Goal: Transaction & Acquisition: Purchase product/service

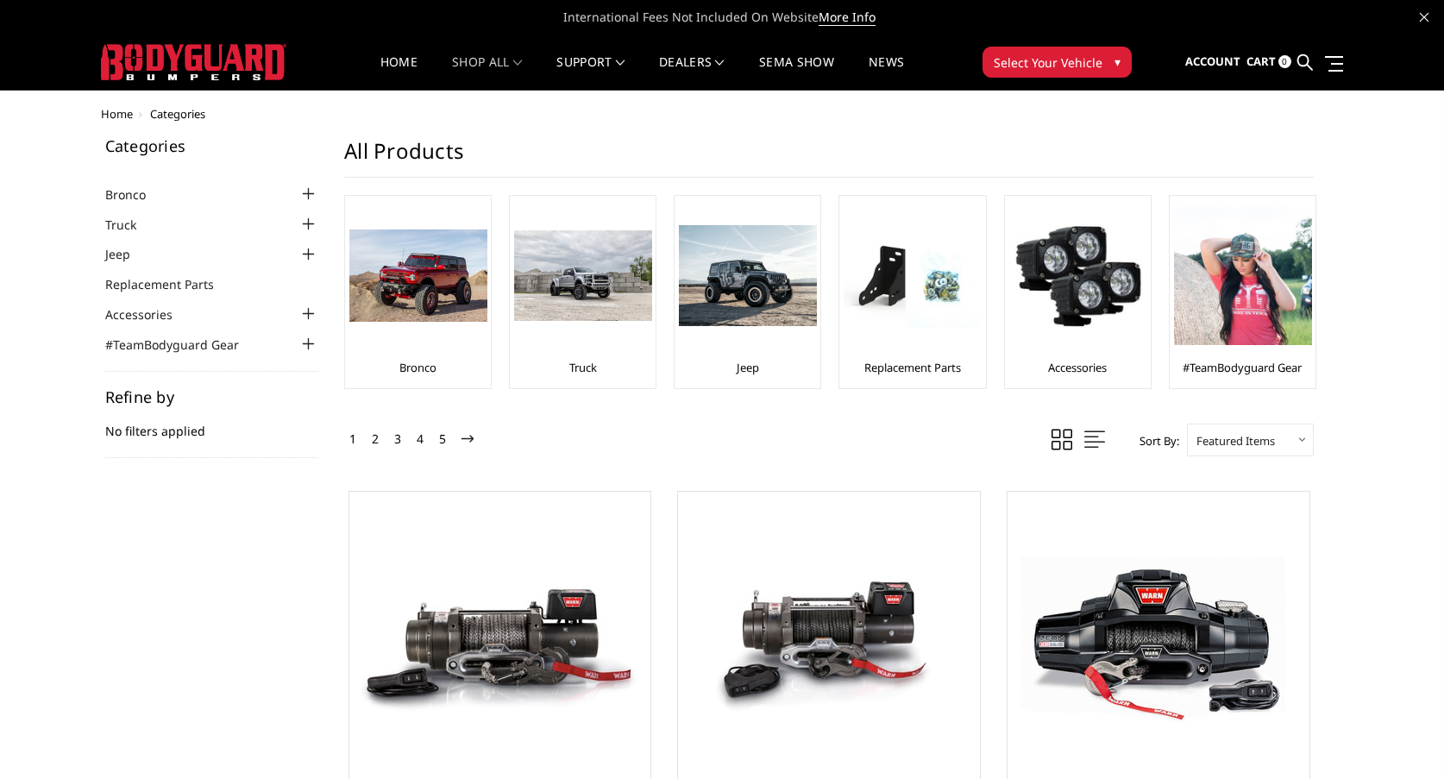
click at [217, 71] on img at bounding box center [193, 62] width 185 height 36
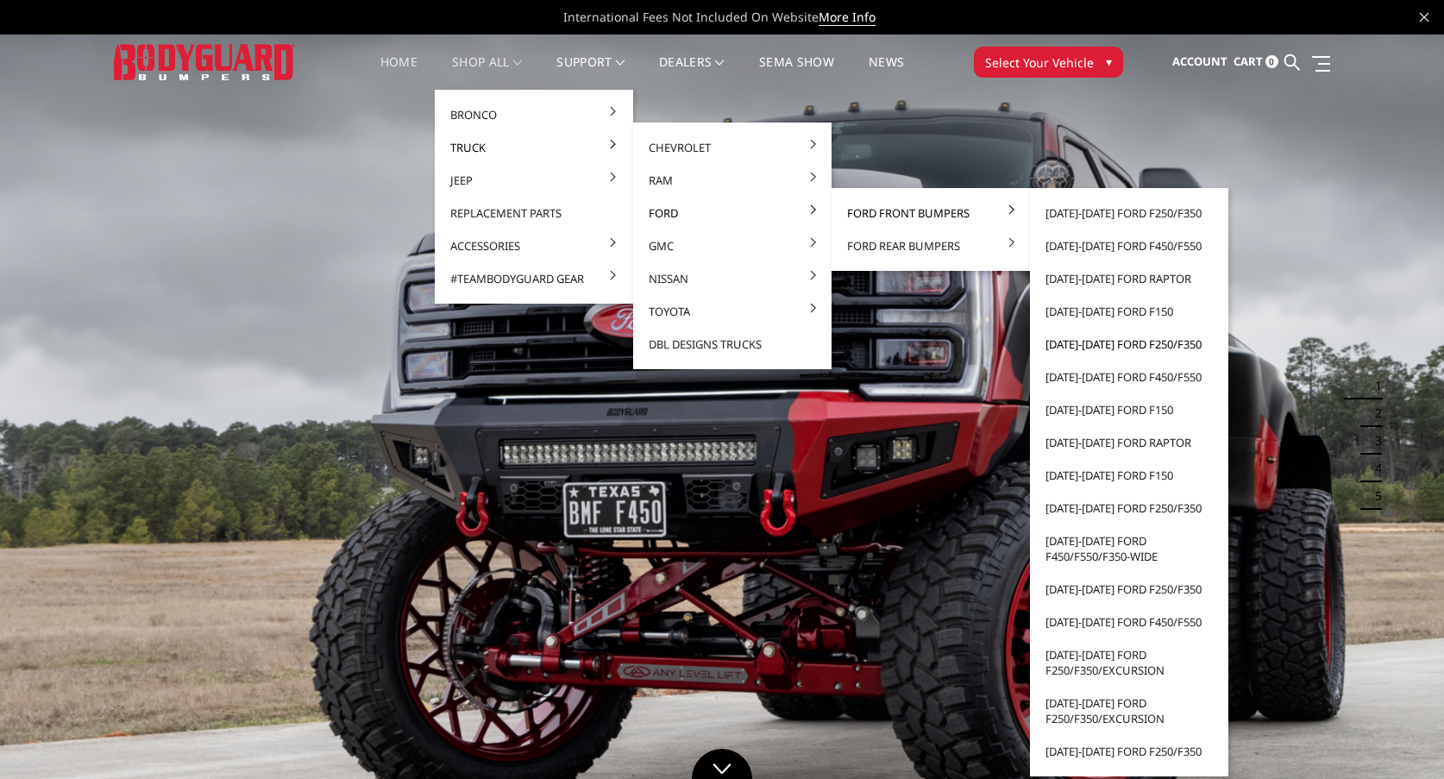
click at [1056, 345] on link "[DATE]-[DATE] Ford F250/F350" at bounding box center [1129, 344] width 185 height 33
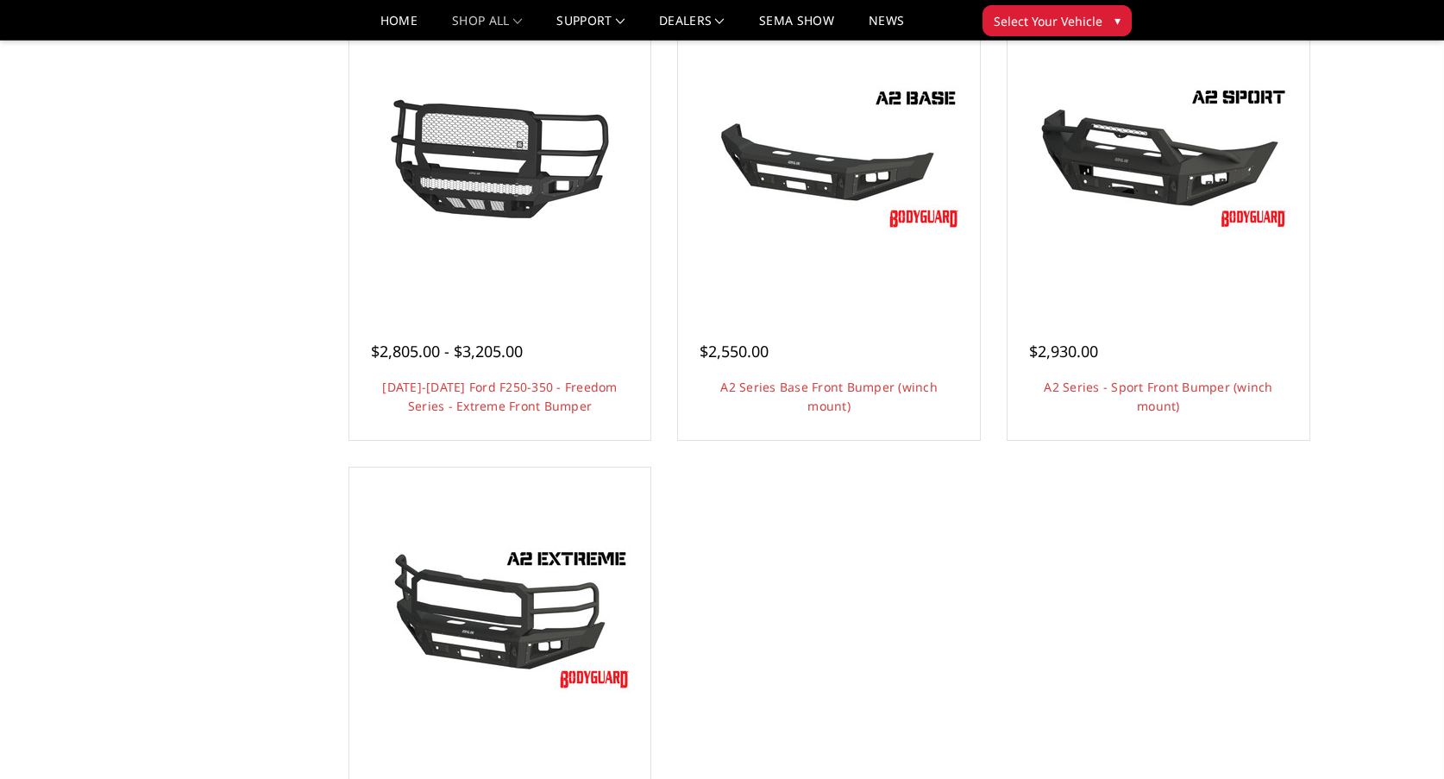
scroll to position [1121, 0]
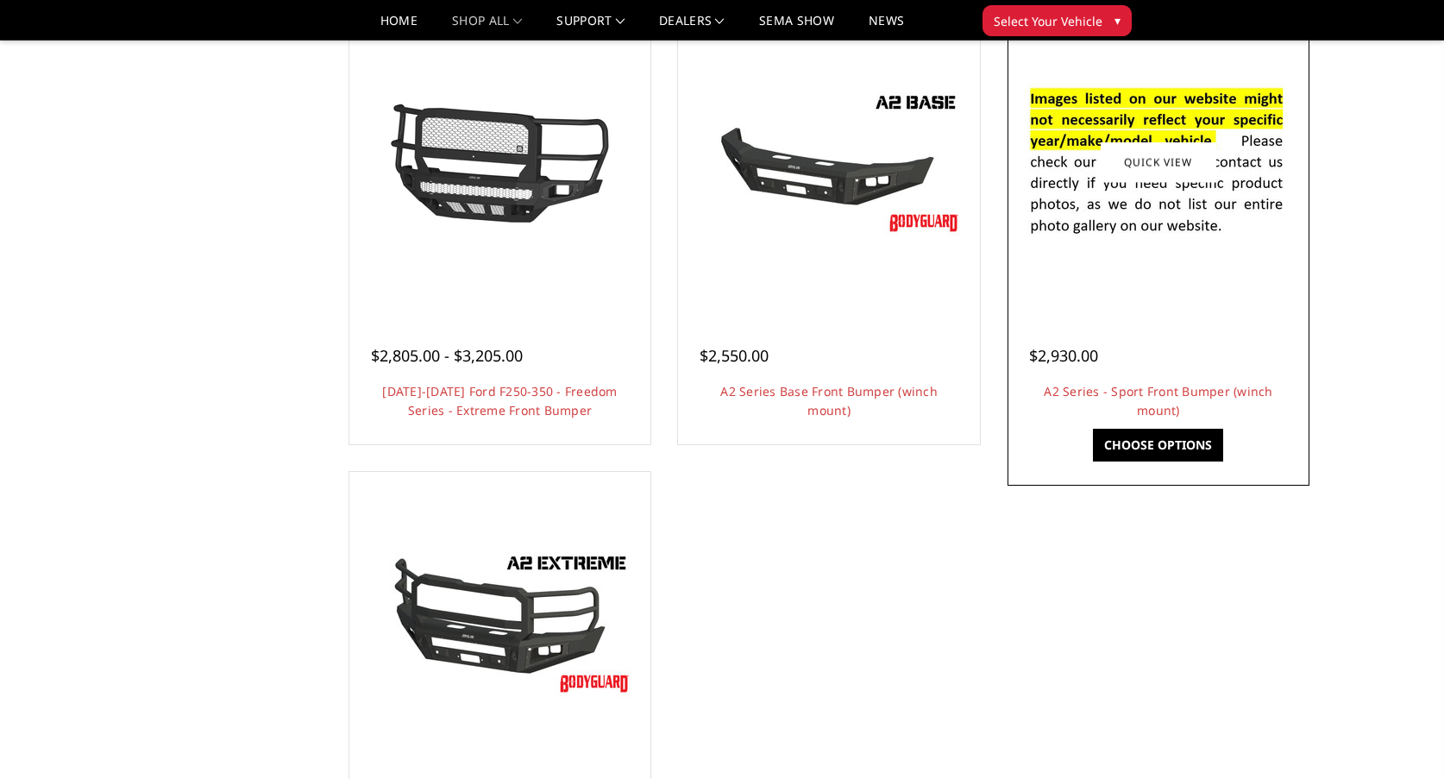
click at [1103, 274] on div at bounding box center [1158, 162] width 293 height 293
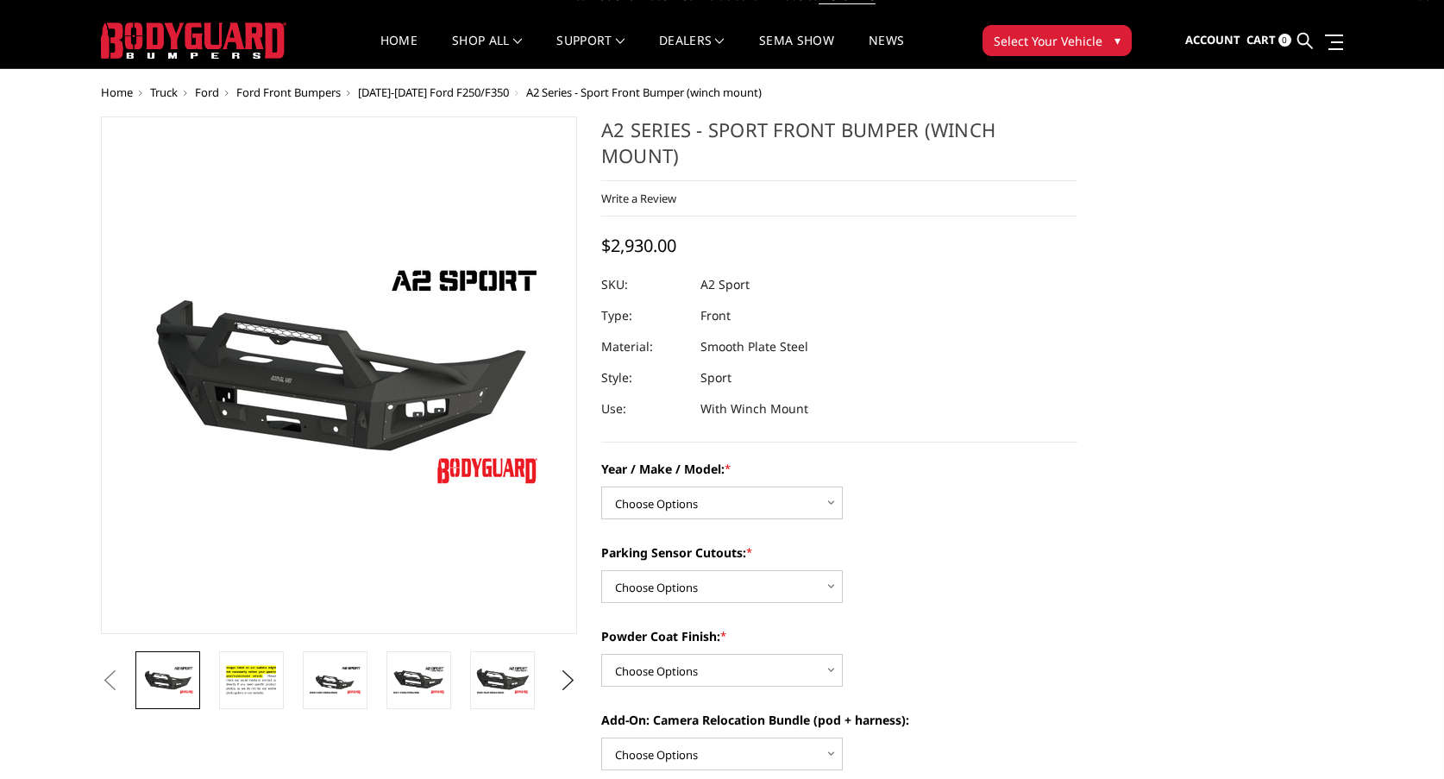
scroll to position [24, 0]
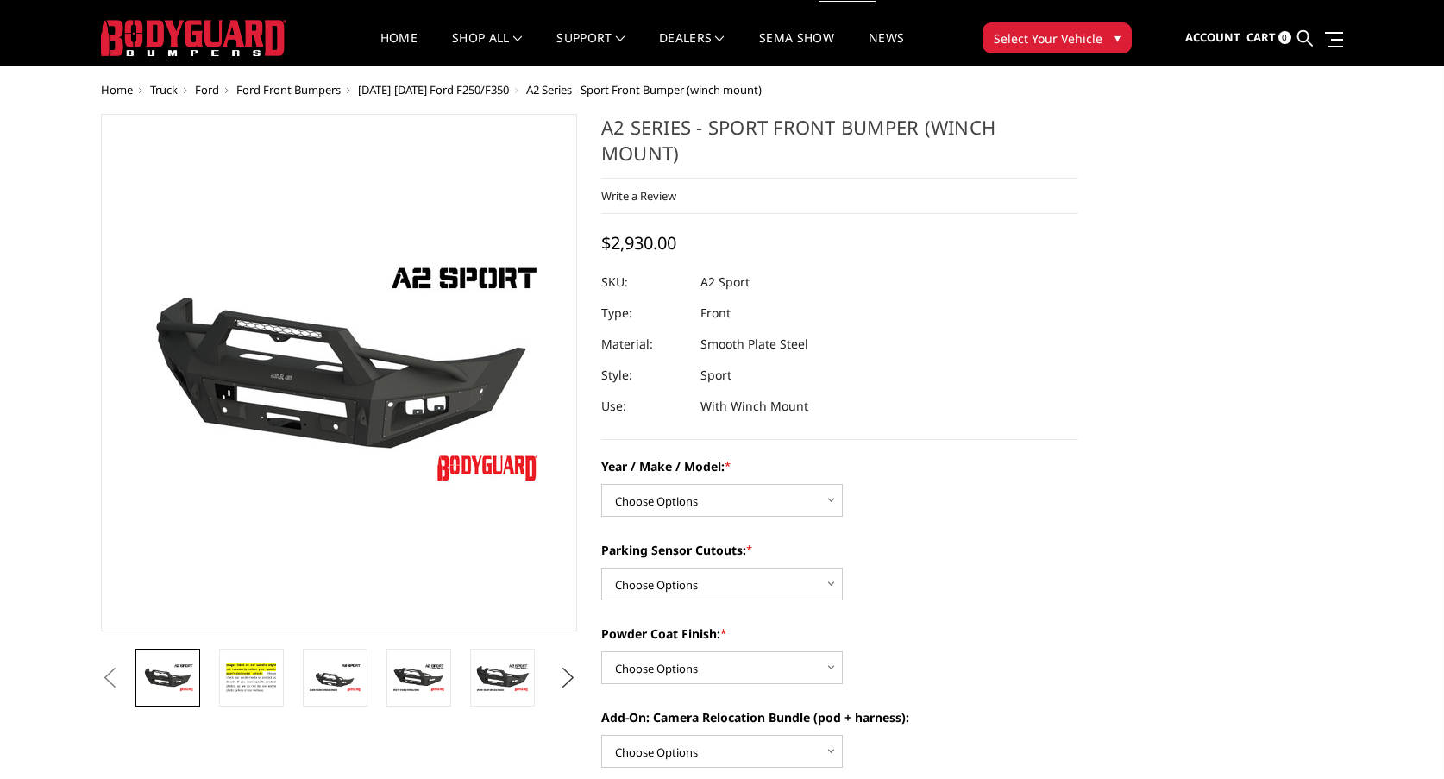
click at [560, 676] on button "Next" at bounding box center [569, 678] width 26 height 26
click at [568, 669] on button "Next" at bounding box center [569, 678] width 26 height 26
click at [501, 670] on img at bounding box center [502, 678] width 54 height 30
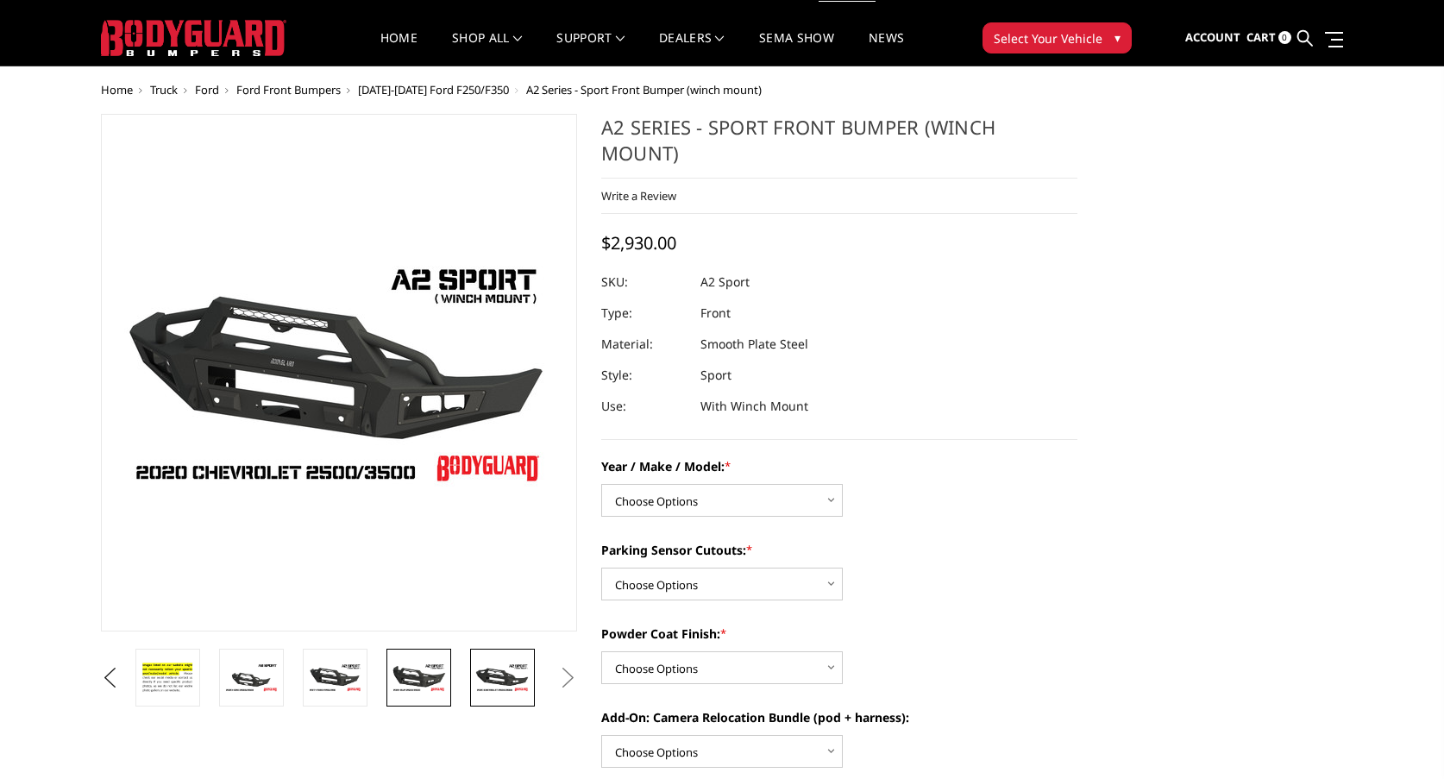
click at [419, 668] on img at bounding box center [419, 678] width 54 height 30
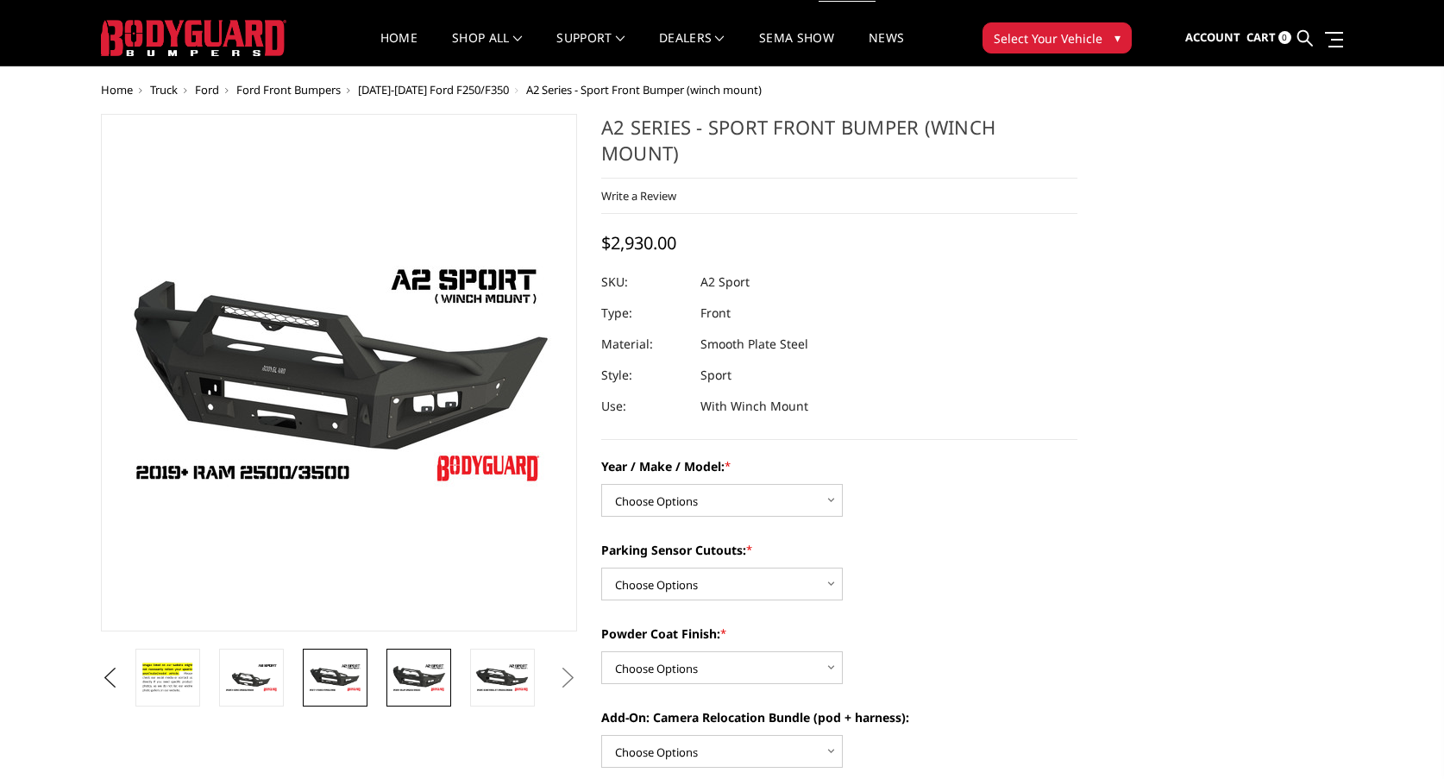
click at [346, 677] on img at bounding box center [335, 678] width 54 height 30
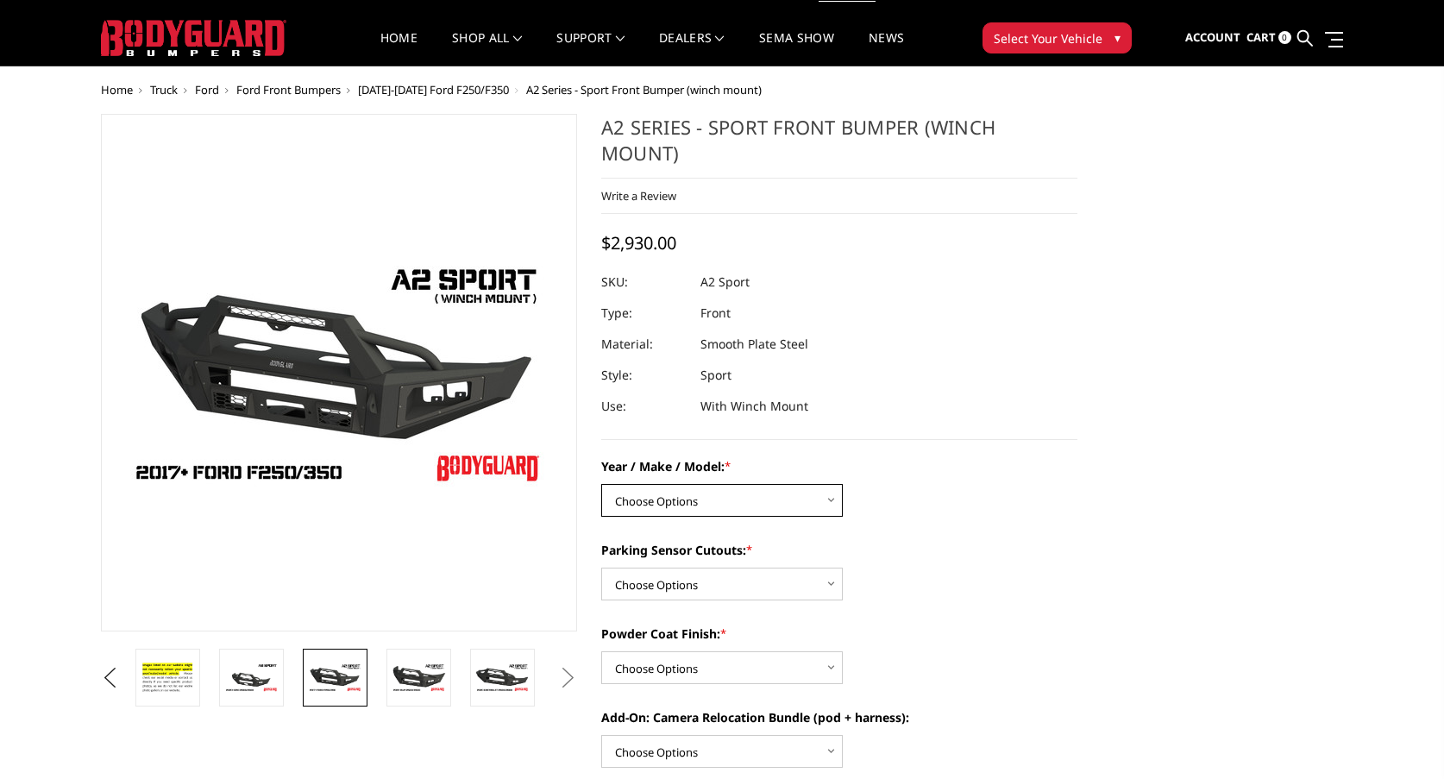
click at [834, 502] on select "Choose Options Chevrolet 20-23 2500 / 3500 Ford 17-22 F250 / F350 Ford 17-22 F4…" at bounding box center [722, 500] width 242 height 33
select select "826"
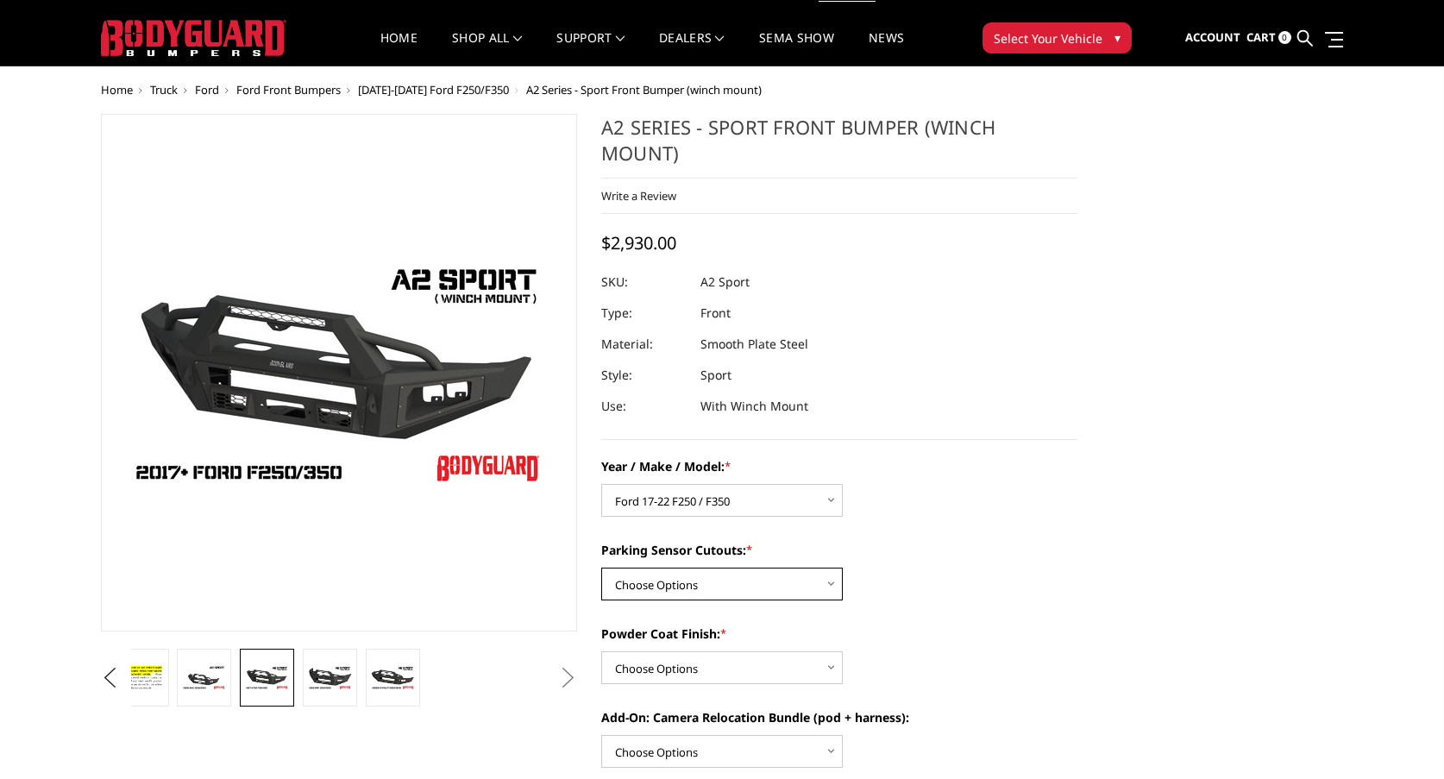
select select "541"
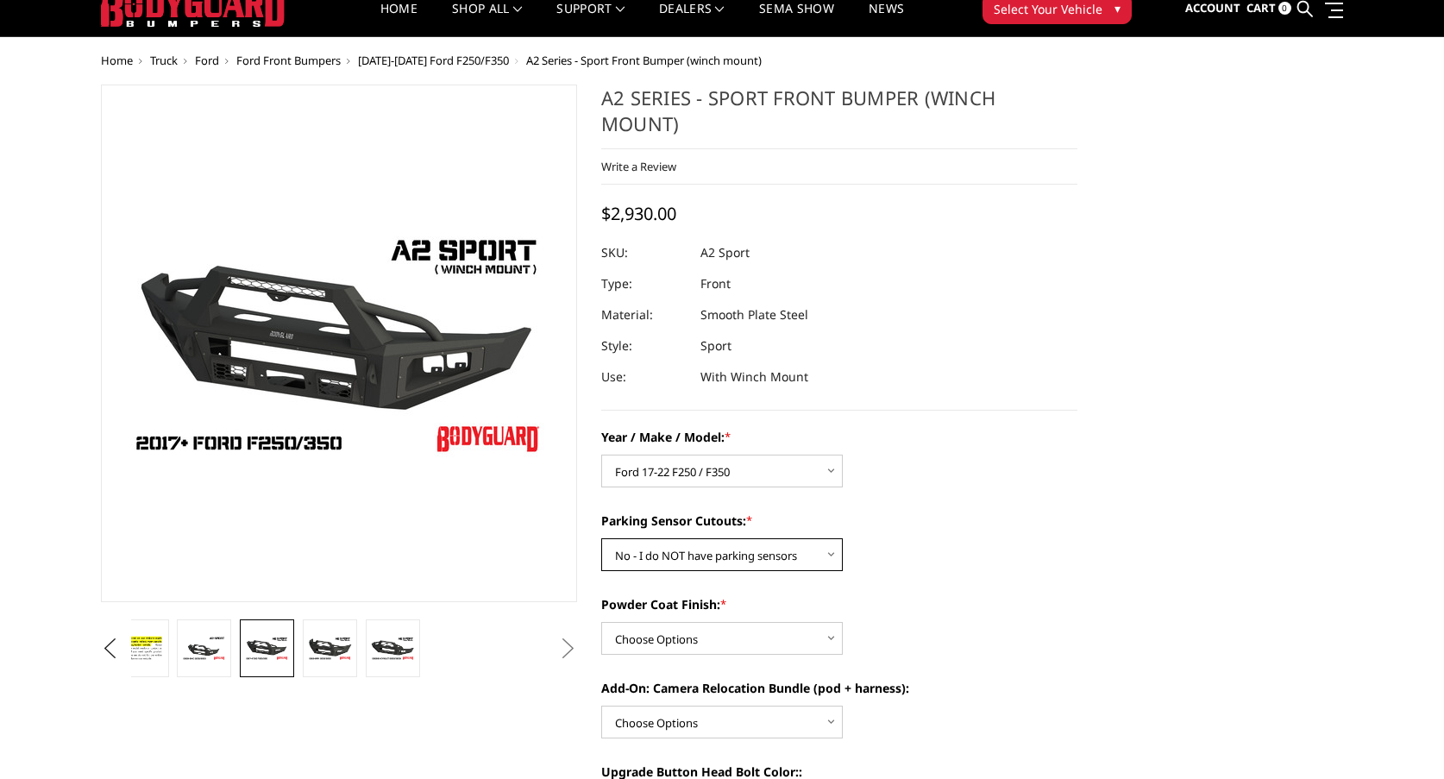
scroll to position [55, 0]
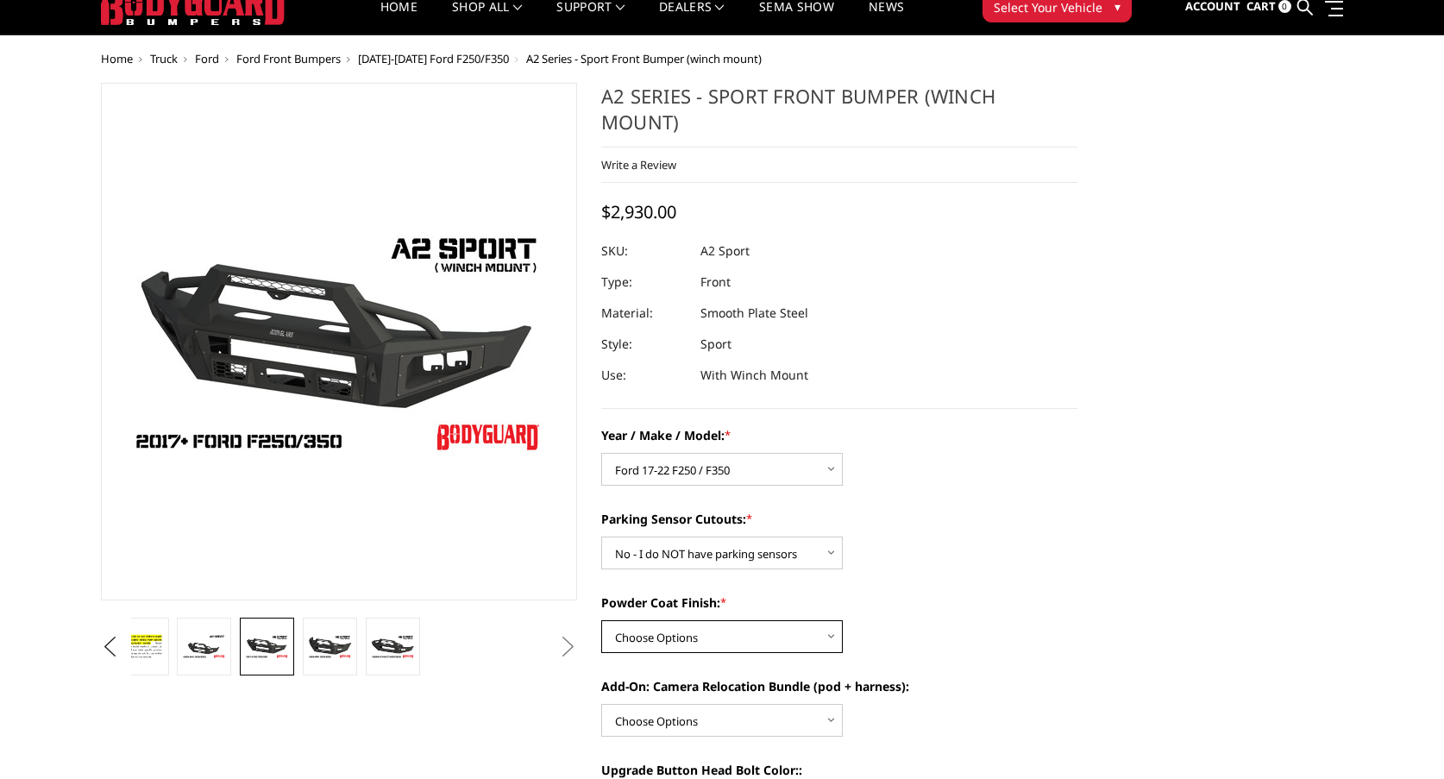
click at [787, 637] on select "Choose Options Bare metal (included) Texture Black Powder Coat" at bounding box center [722, 636] width 242 height 33
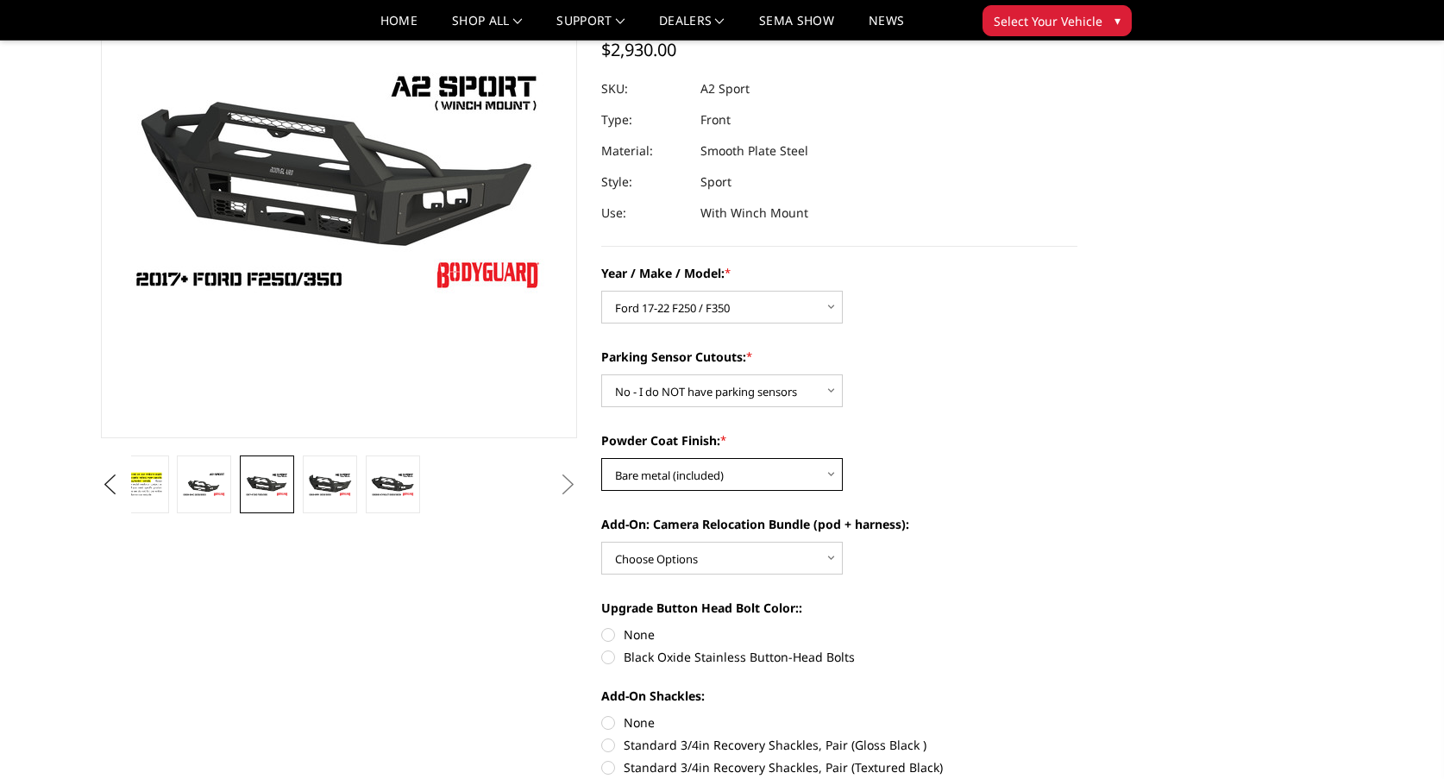
scroll to position [173, 0]
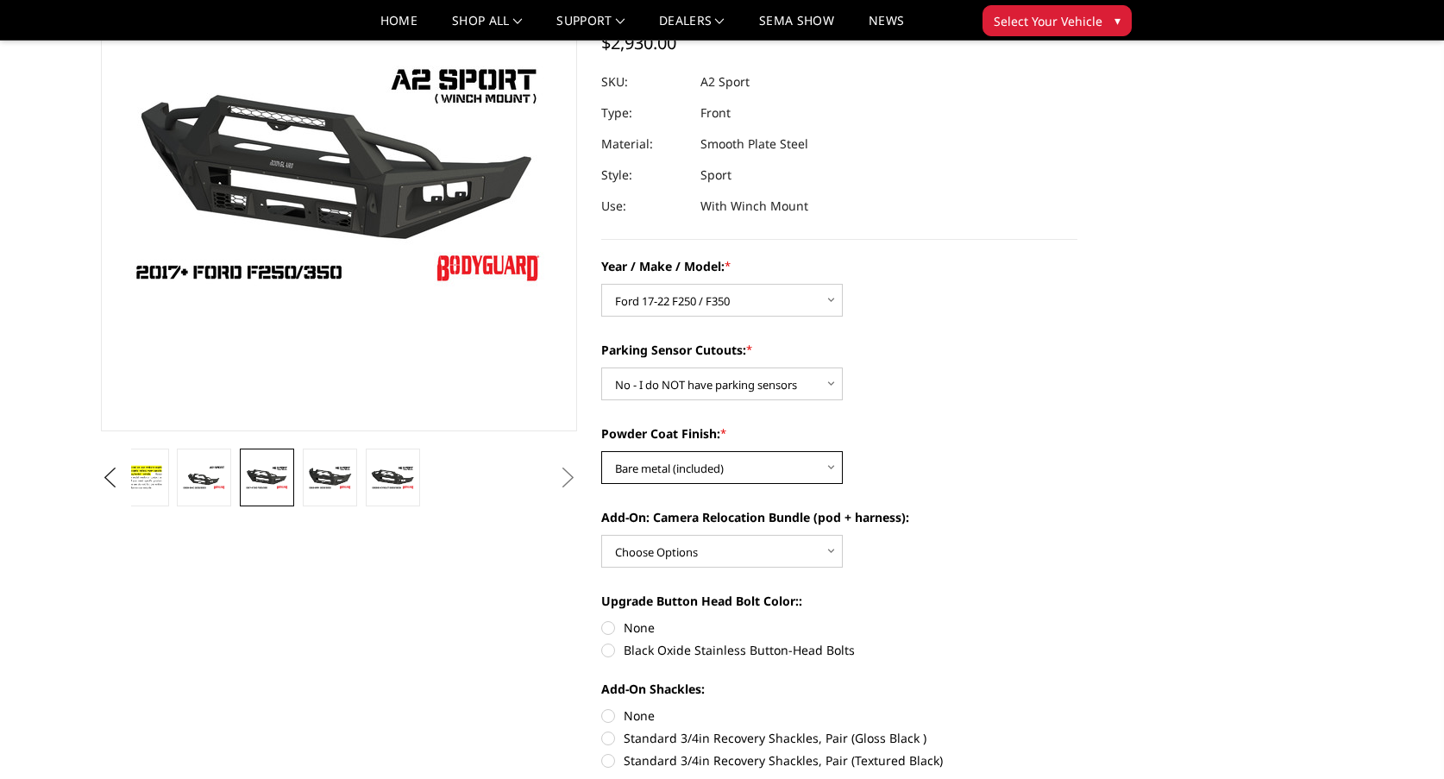
click at [822, 467] on select "Choose Options Bare metal (included) Texture Black Powder Coat" at bounding box center [722, 467] width 242 height 33
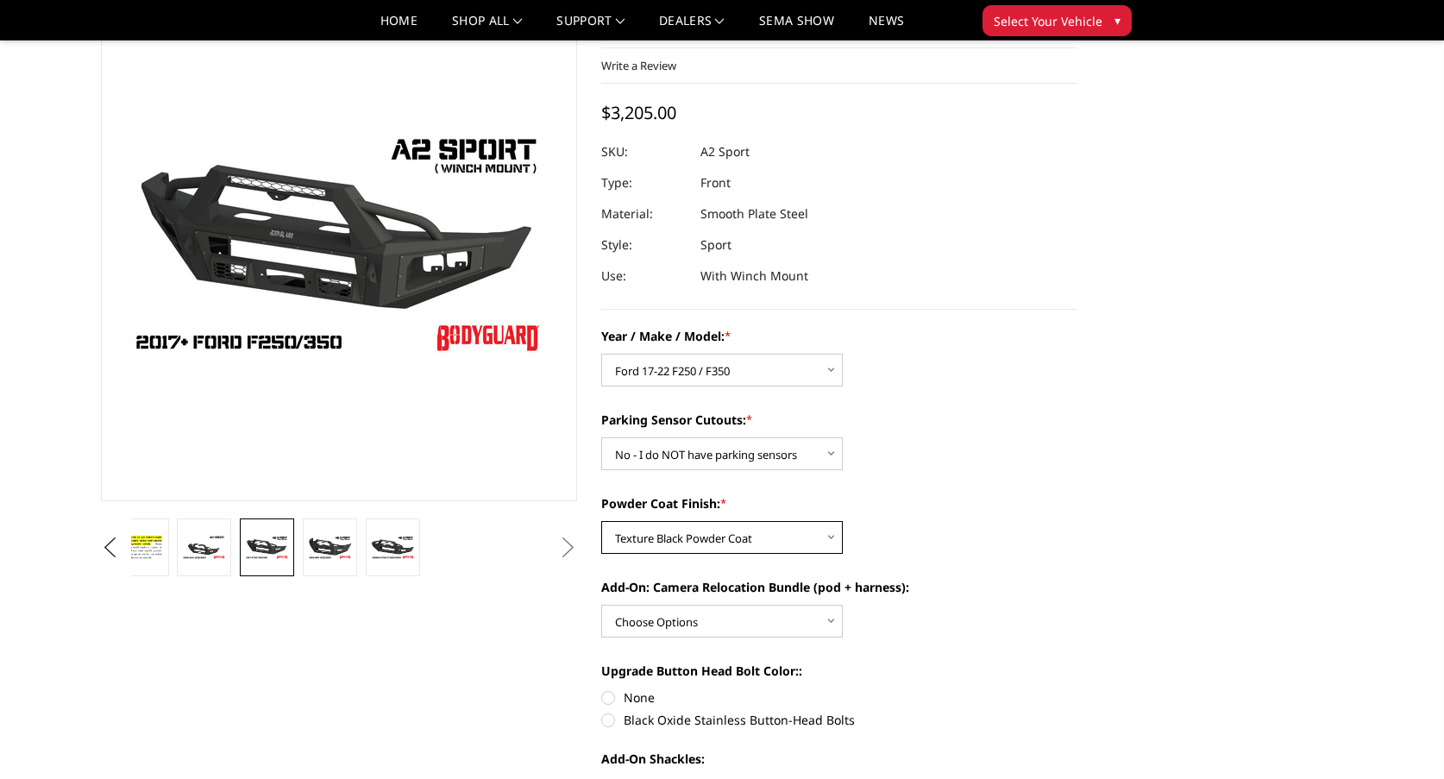
click at [838, 536] on select "Choose Options Bare metal (included) Texture Black Powder Coat" at bounding box center [722, 537] width 242 height 33
select select "520"
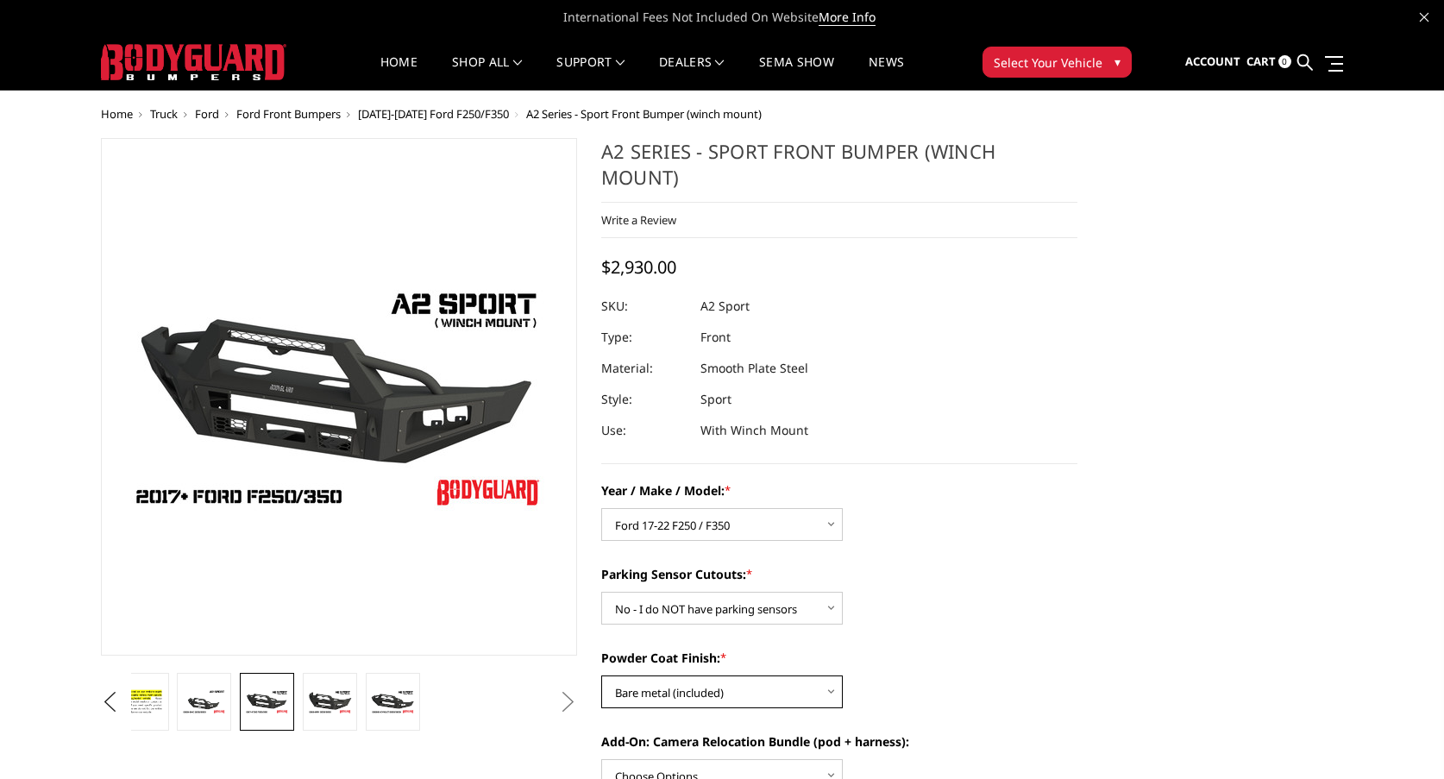
scroll to position [0, 0]
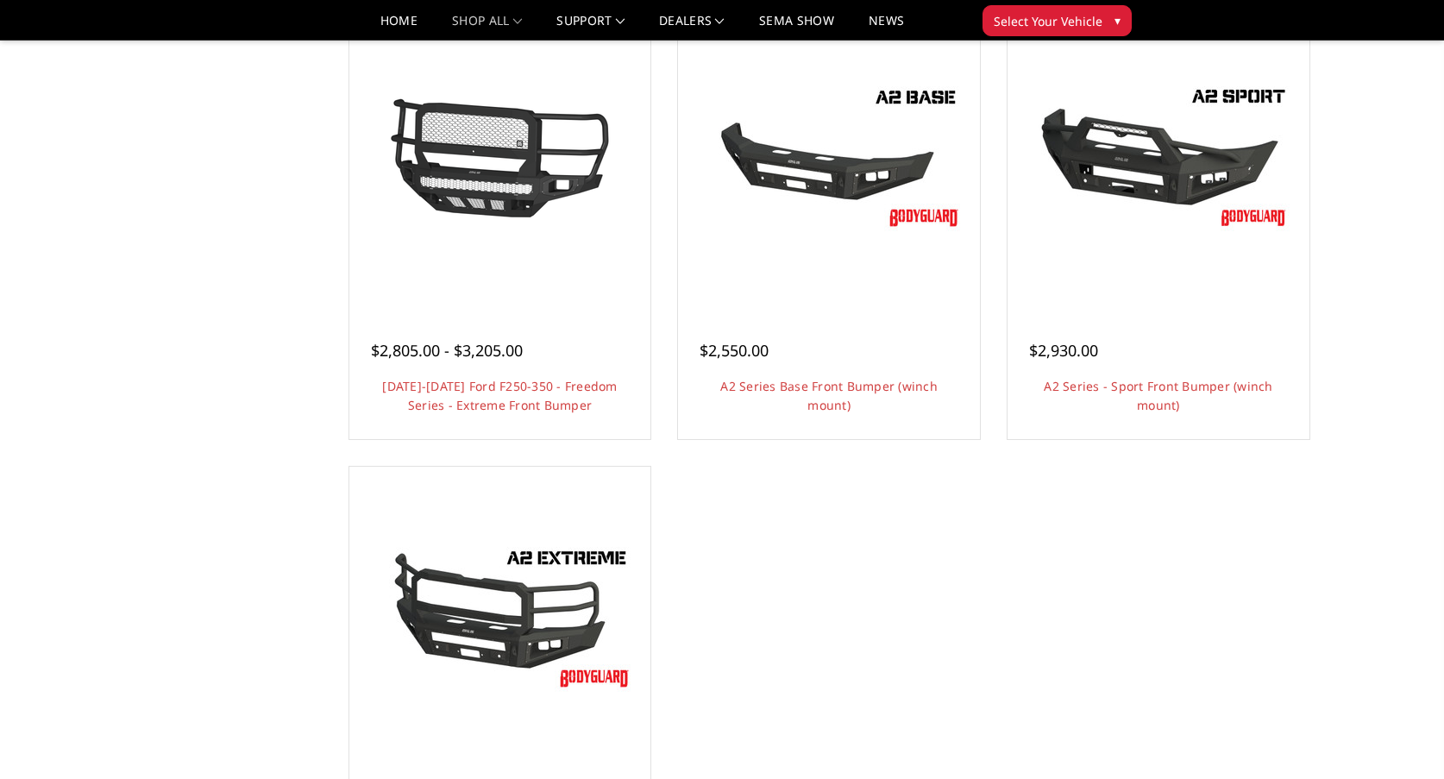
scroll to position [1125, 0]
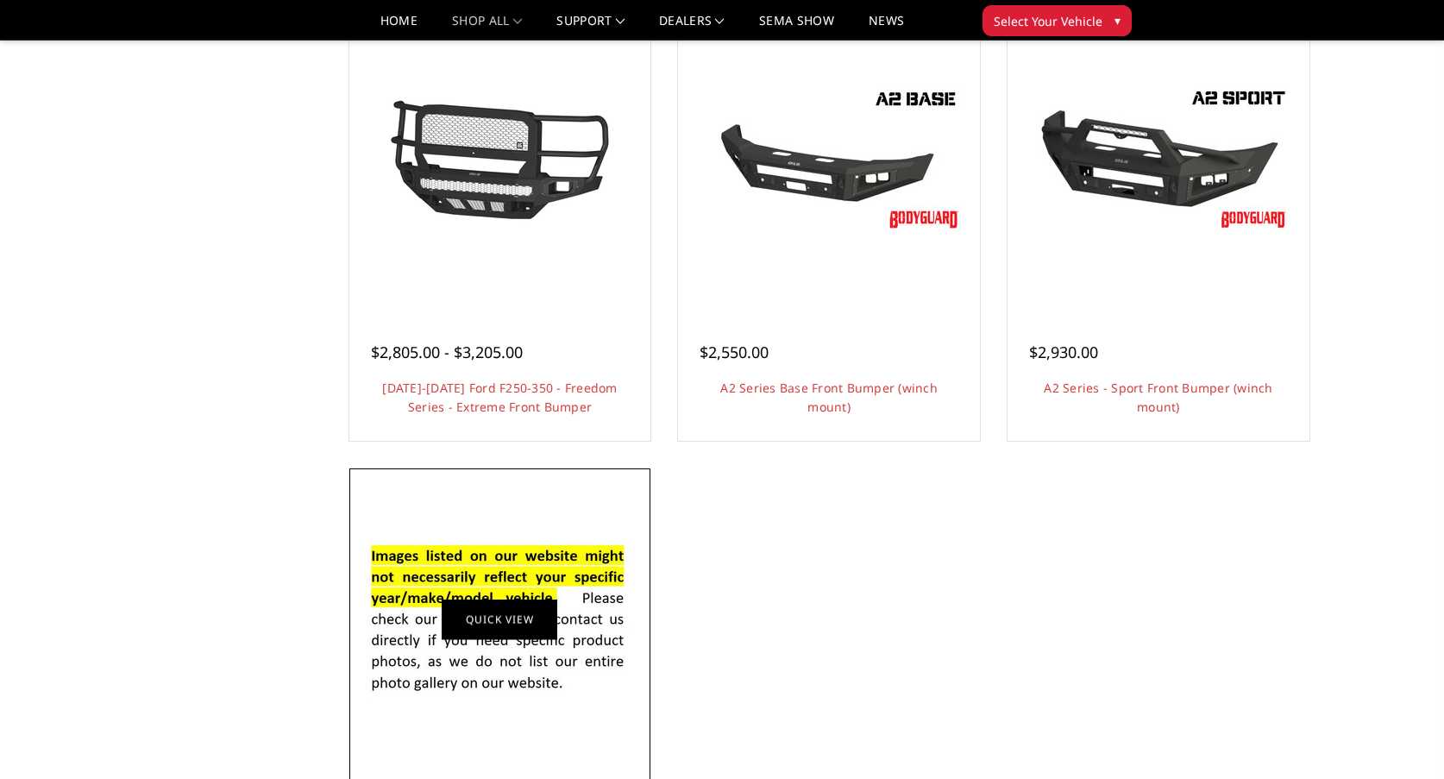
click at [507, 642] on img at bounding box center [499, 619] width 276 height 188
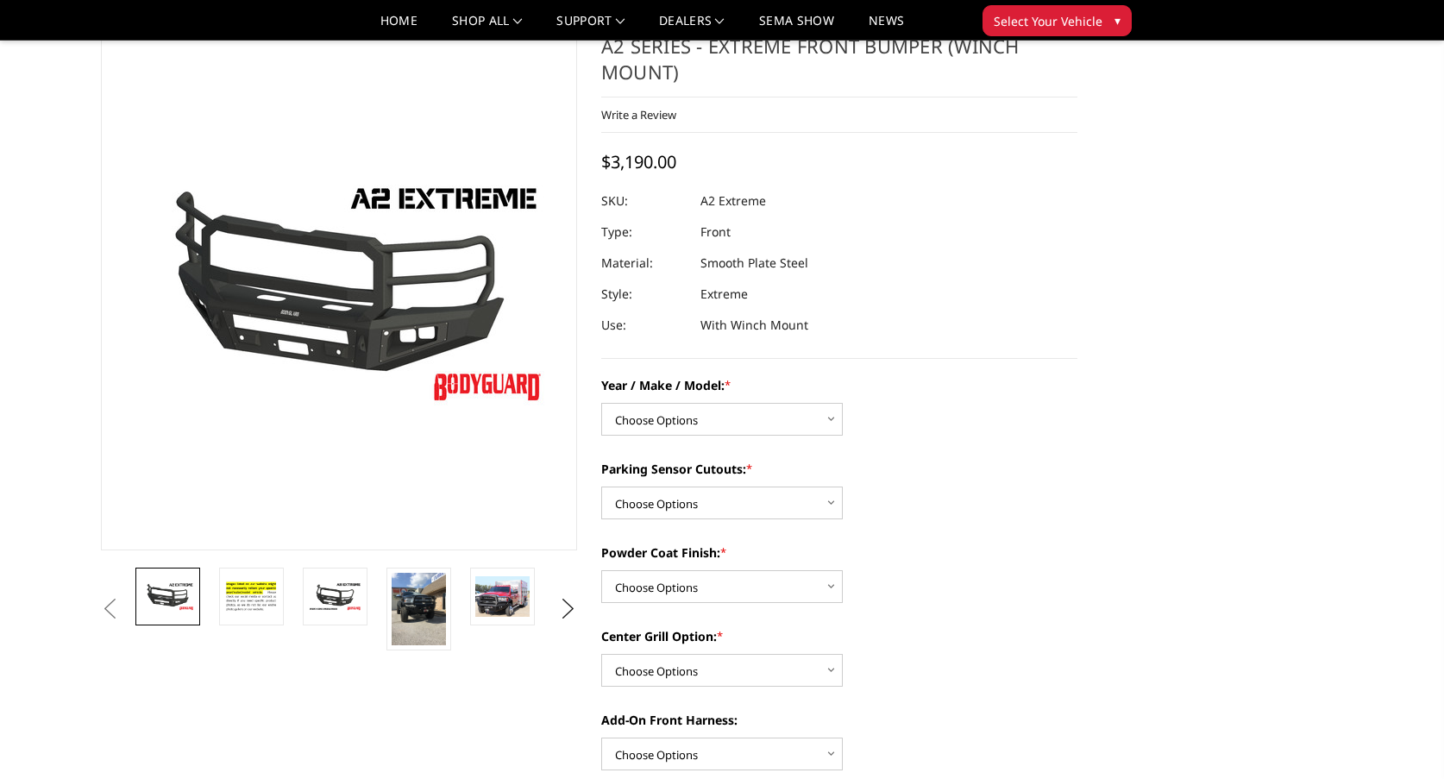
scroll to position [76, 0]
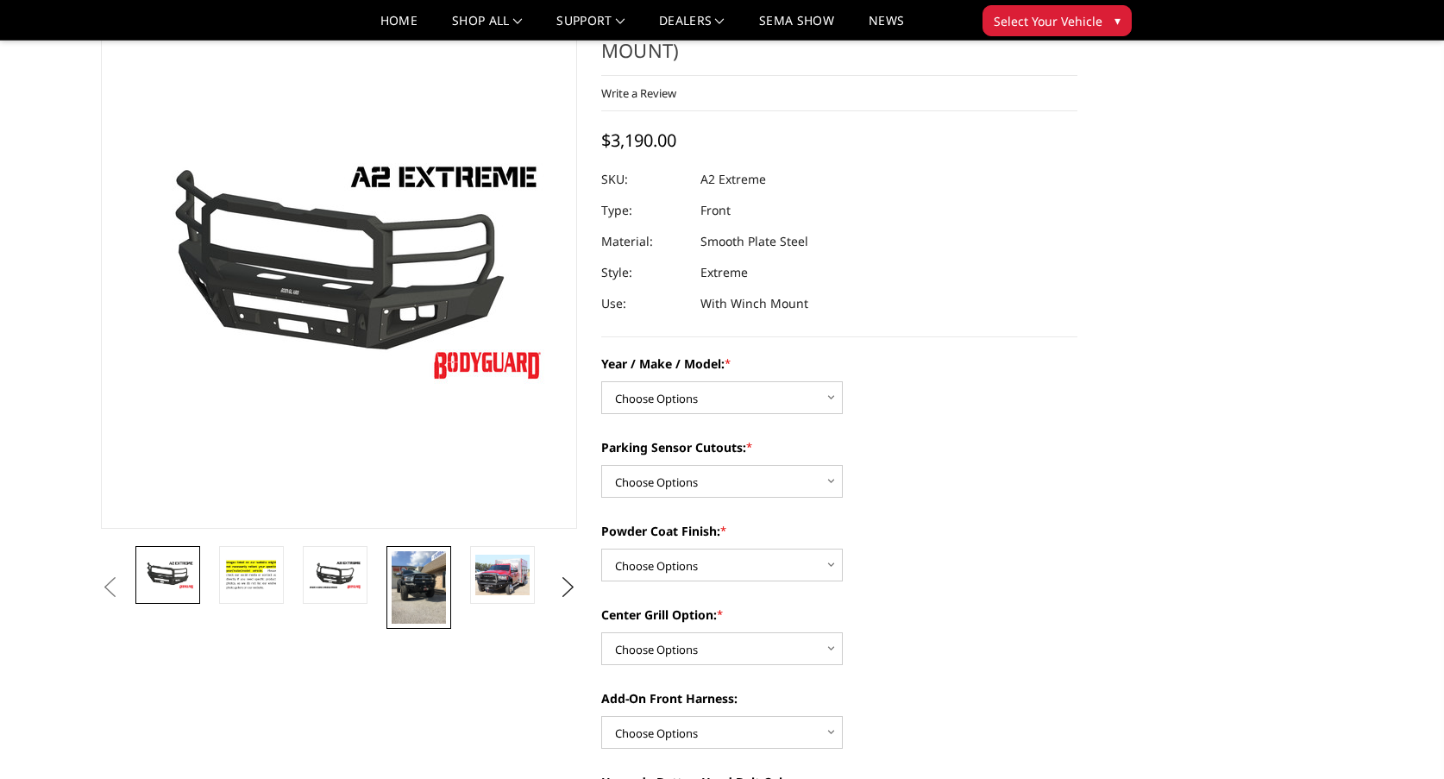
click at [424, 587] on img at bounding box center [419, 587] width 54 height 72
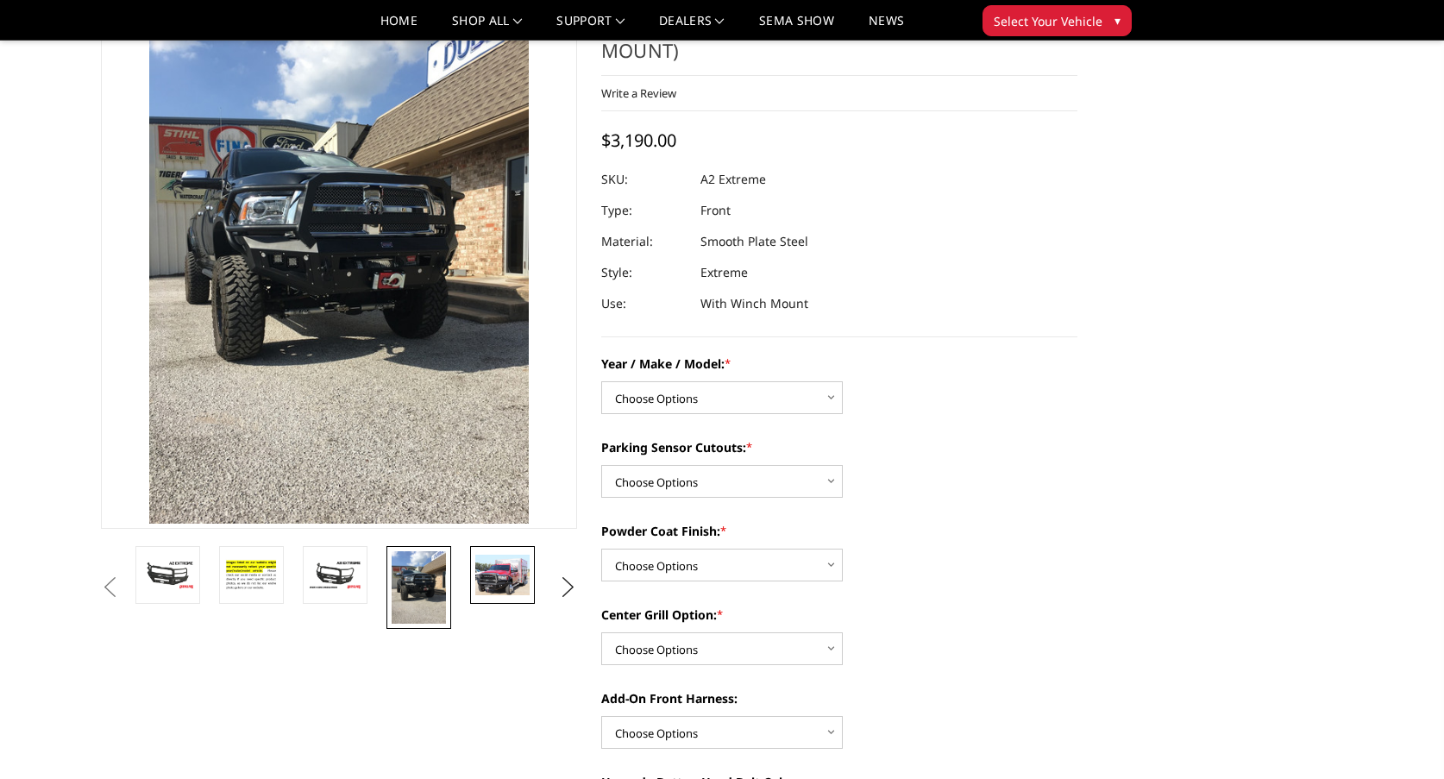
click at [502, 573] on img at bounding box center [502, 575] width 54 height 41
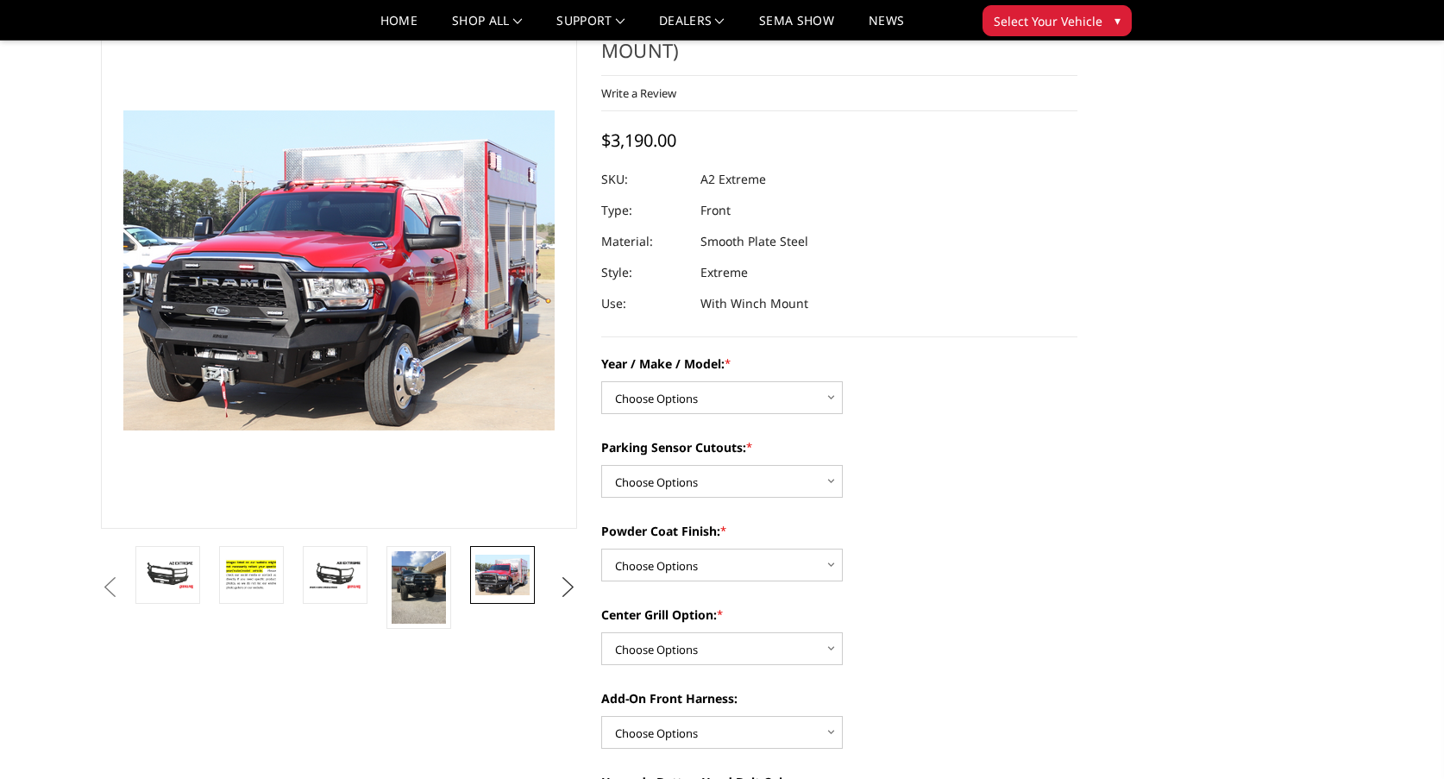
click at [569, 582] on button "Next" at bounding box center [569, 588] width 26 height 26
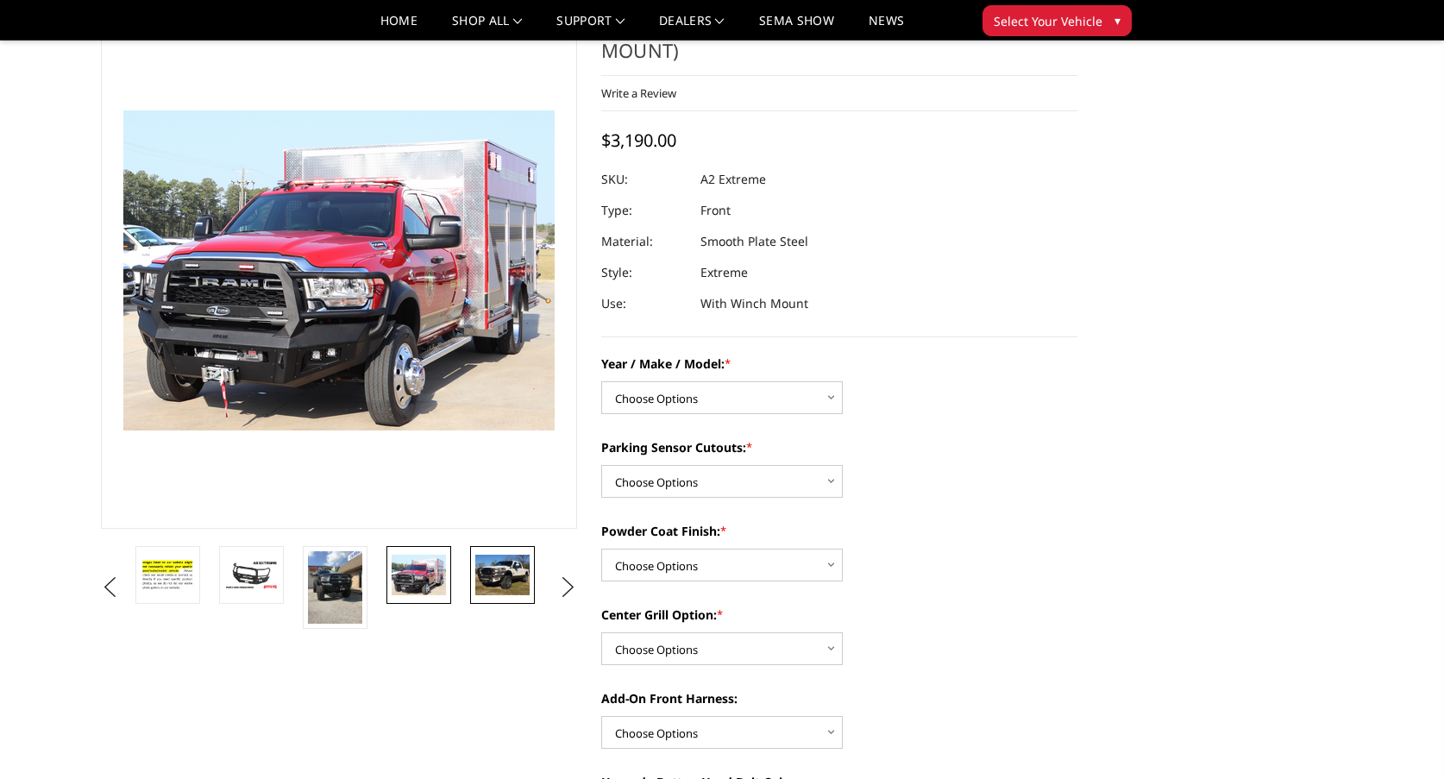
click at [503, 573] on img at bounding box center [502, 575] width 54 height 41
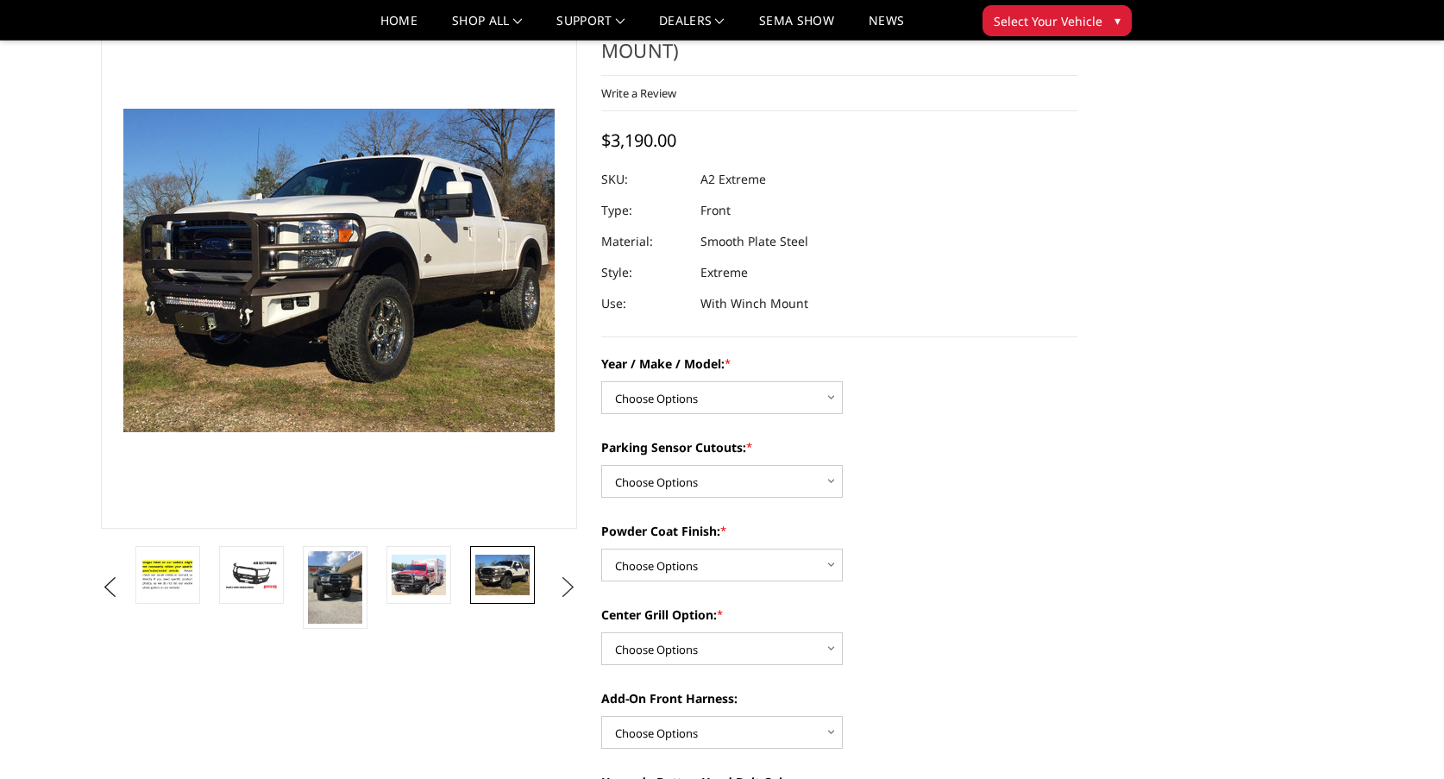
click at [570, 584] on button "Next" at bounding box center [569, 588] width 26 height 26
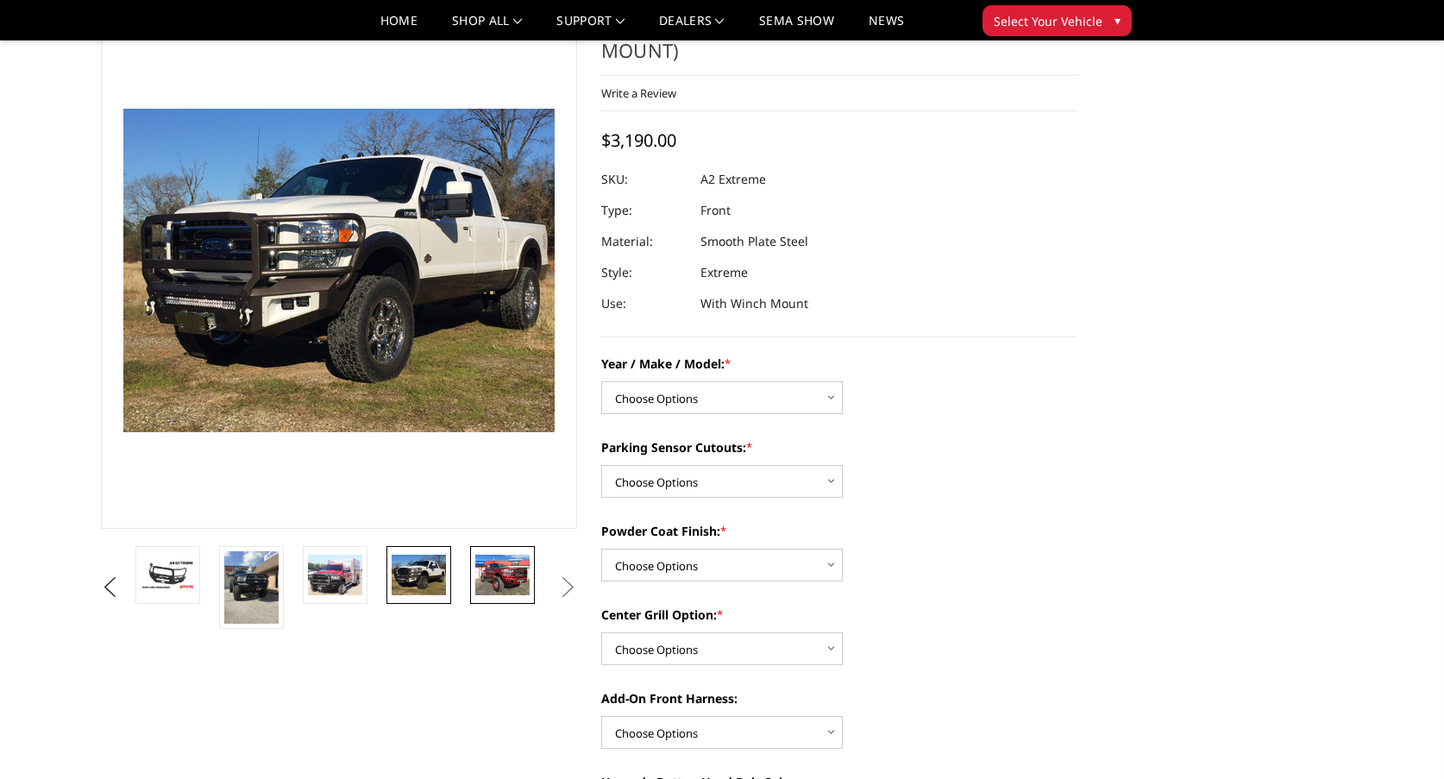
click at [507, 567] on img at bounding box center [502, 575] width 54 height 41
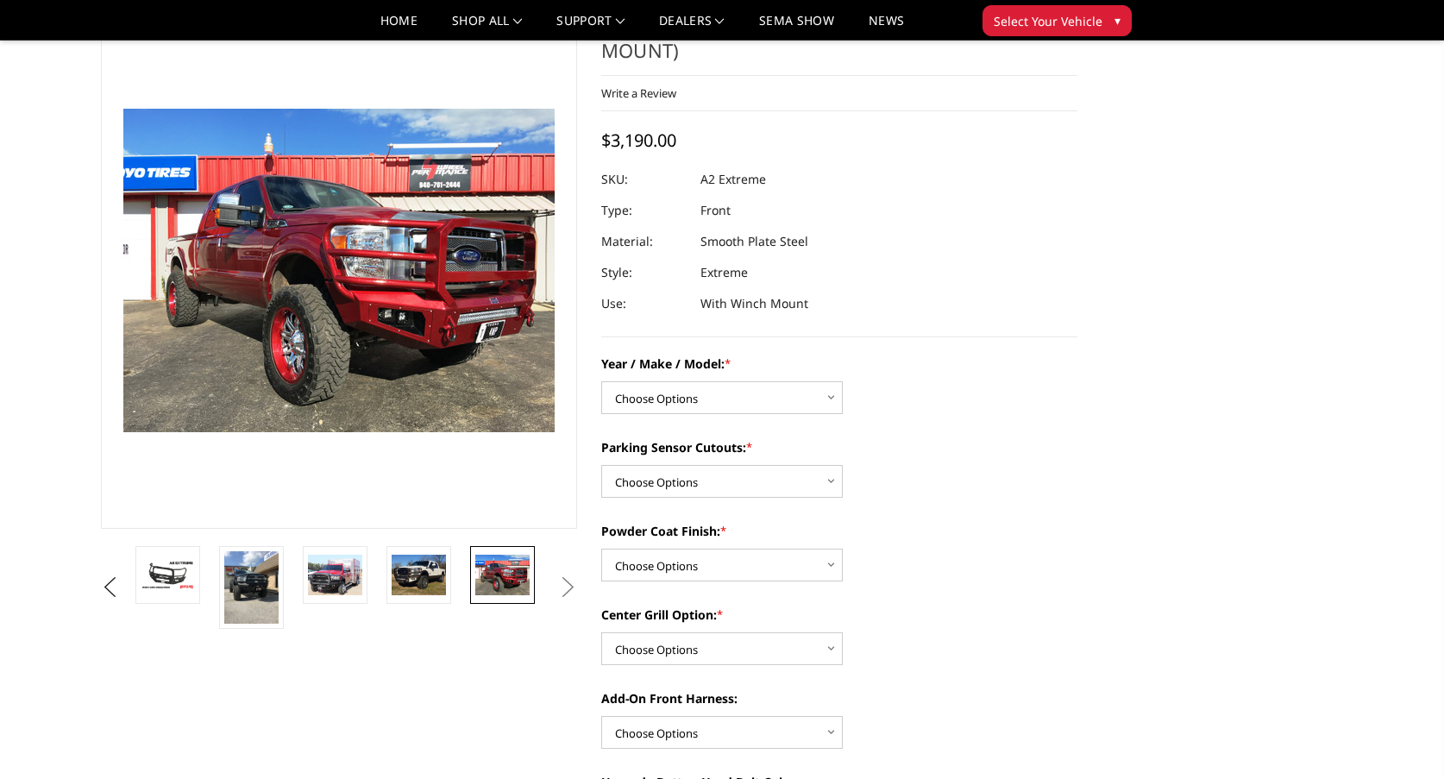
click at [569, 589] on button "Next" at bounding box center [569, 588] width 26 height 26
